Goal: Task Accomplishment & Management: Manage account settings

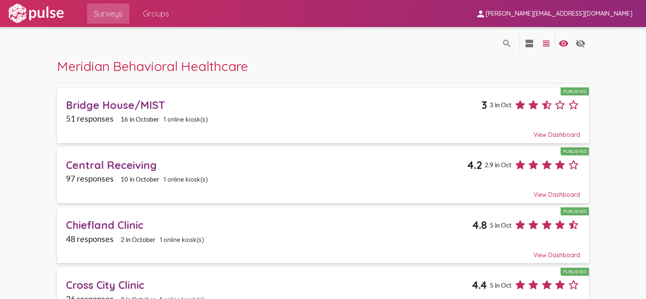
click at [605, 15] on span "[PERSON_NAME][EMAIL_ADDRESS][DOMAIN_NAME]" at bounding box center [559, 14] width 147 height 8
click at [552, 34] on button "Sign Out" at bounding box center [555, 35] width 47 height 20
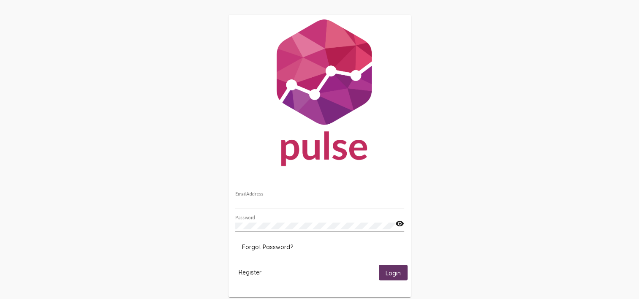
type input "[PERSON_NAME][EMAIL_ADDRESS][DOMAIN_NAME]"
click at [389, 273] on span "Login" at bounding box center [393, 273] width 15 height 8
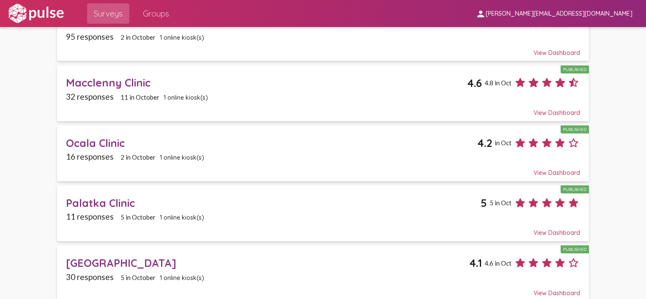
scroll to position [978, 0]
